Goal: Information Seeking & Learning: Find specific page/section

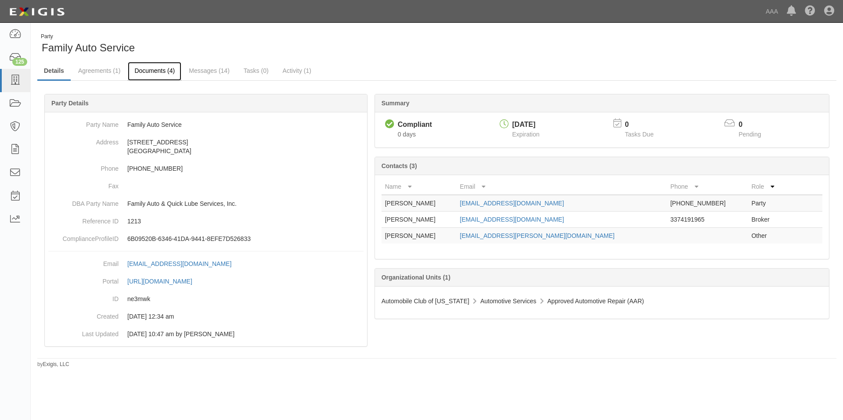
click at [159, 68] on link "Documents (4)" at bounding box center [155, 71] width 54 height 19
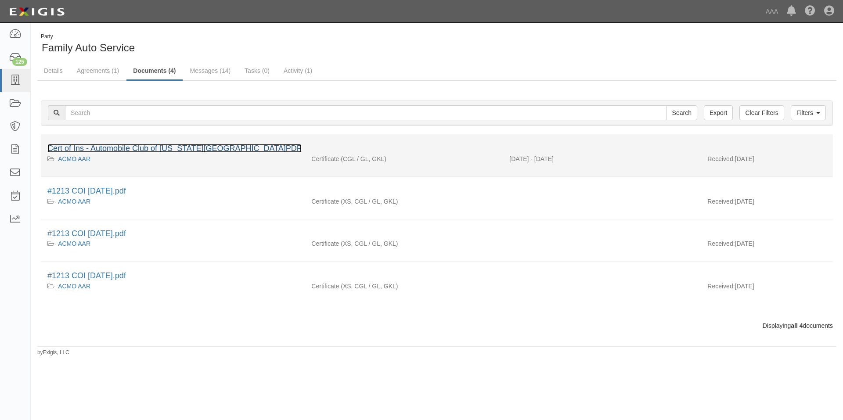
click at [158, 148] on link "Cert of Ins - Automobile Club of [US_STATE][GEOGRAPHIC_DATA]PDF" at bounding box center [174, 148] width 254 height 9
click at [158, 146] on link "Cert of Ins - Automobile Club of [US_STATE][GEOGRAPHIC_DATA]PDF" at bounding box center [174, 148] width 254 height 9
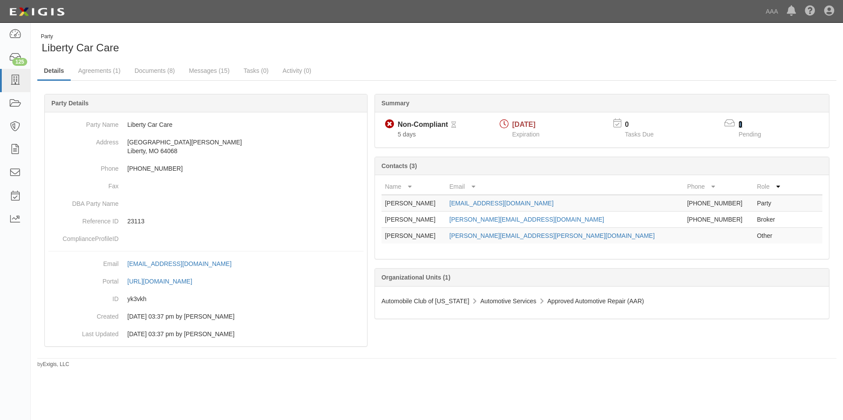
click at [740, 125] on link "1" at bounding box center [741, 124] width 4 height 7
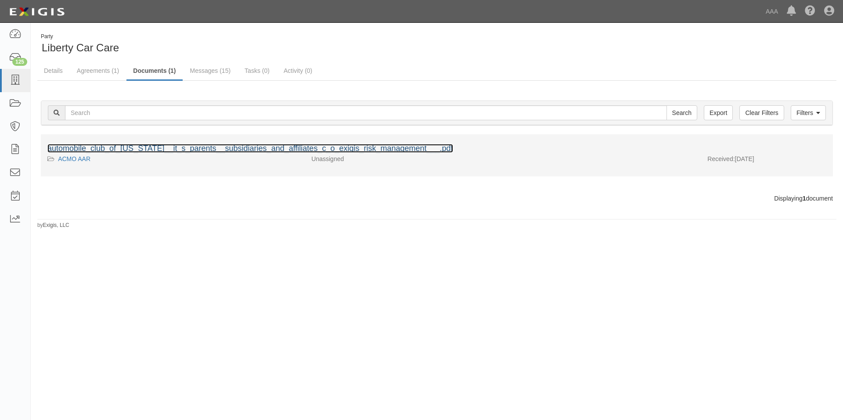
click at [306, 147] on link "automobile_club_of_[US_STATE]__it_s_parents__subsidiaries_and_affiliates_c_o_ex…" at bounding box center [250, 148] width 406 height 9
